Goal: Task Accomplishment & Management: Manage account settings

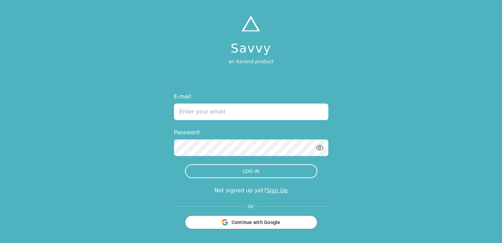
click at [245, 109] on input "E-mail" at bounding box center [251, 111] width 154 height 17
type input "[EMAIL_ADDRESS][DOMAIN_NAME]"
click at [185, 164] on button "LOG IN" at bounding box center [251, 171] width 132 height 14
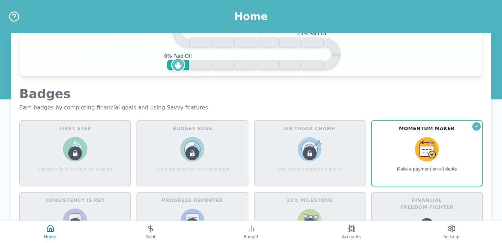
scroll to position [241, 0]
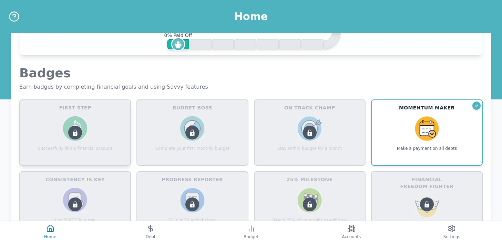
click at [78, 134] on icon at bounding box center [75, 132] width 8 height 8
click at [182, 134] on div at bounding box center [192, 132] width 110 height 65
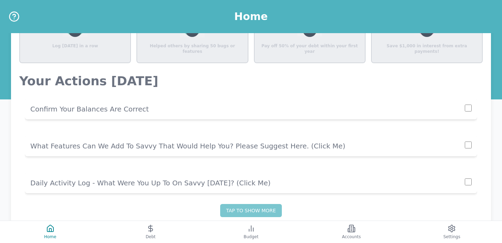
scroll to position [527, 0]
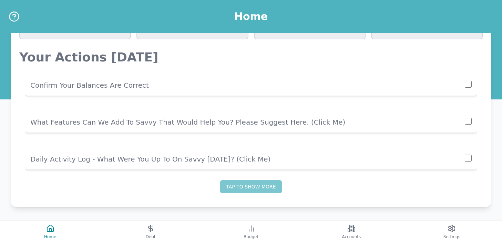
click at [105, 85] on p "Confirm Your Balances Are Correct" at bounding box center [247, 85] width 434 height 10
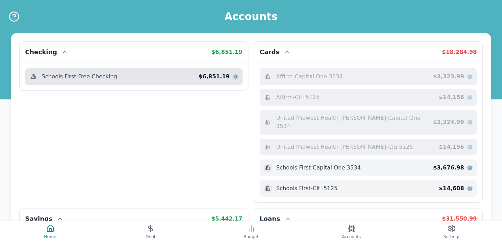
click at [111, 75] on span "Schools First - Free Checking" at bounding box center [79, 76] width 75 height 8
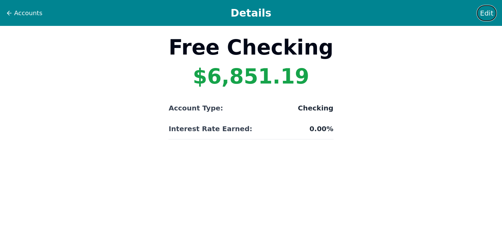
click at [488, 13] on span "Edit" at bounding box center [486, 13] width 13 height 10
select select "checking"
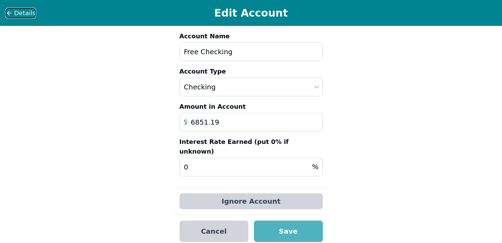
click at [20, 16] on span "Details" at bounding box center [24, 13] width 21 height 10
